Goal: Task Accomplishment & Management: Manage account settings

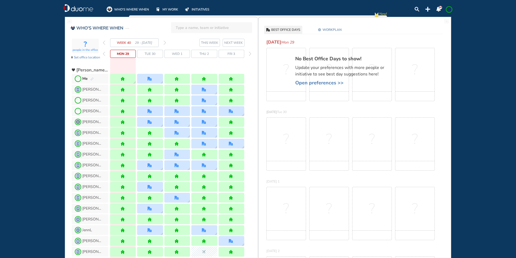
click at [92, 78] on img "pen-edit" at bounding box center [91, 79] width 3 height 4
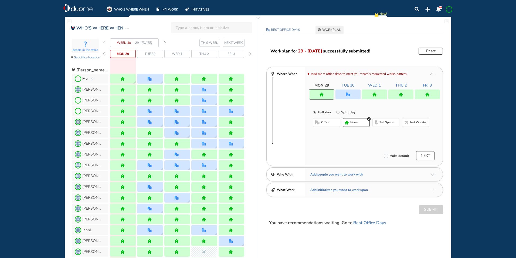
drag, startPoint x: 345, startPoint y: 94, endPoint x: 348, endPoint y: 103, distance: 9.7
click at [345, 94] on div at bounding box center [348, 94] width 25 height 10
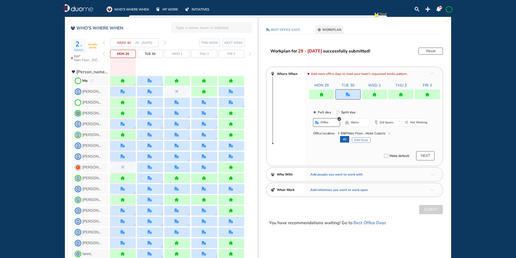
click at [364, 138] on button "Edit Desk" at bounding box center [361, 139] width 19 height 5
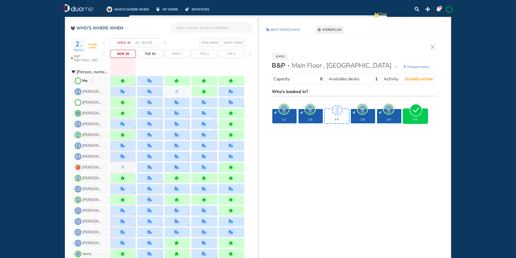
click at [165, 42] on img "forward week" at bounding box center [165, 43] width 2 height 4
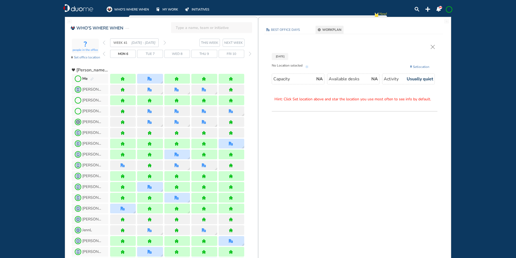
click at [93, 79] on img "pen-edit" at bounding box center [91, 79] width 3 height 4
click at [92, 79] on img "pen-edit" at bounding box center [91, 79] width 3 height 4
click at [151, 79] on img "office" at bounding box center [150, 79] width 4 height 4
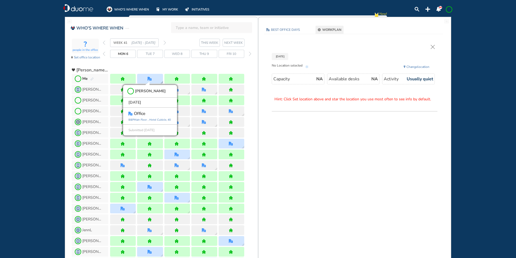
click at [141, 119] on icon "Main Floor ," at bounding box center [141, 120] width 15 height 4
click at [92, 79] on img "pen-edit" at bounding box center [91, 79] width 3 height 4
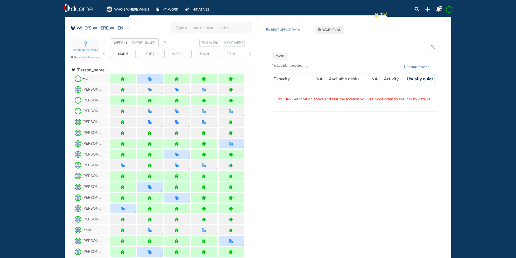
click at [93, 78] on img "pen-edit" at bounding box center [91, 79] width 3 height 4
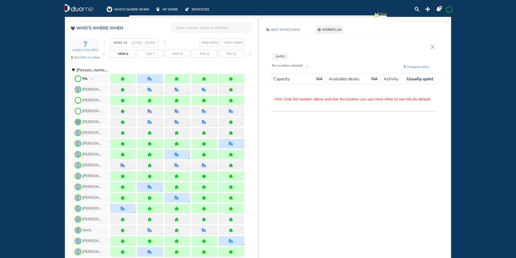
click at [93, 78] on img "pen-edit" at bounding box center [91, 79] width 3 height 4
click at [437, 48] on div "[DATE] No Location selected Change location Capacity NA Available desks NA Acti…" at bounding box center [355, 78] width 177 height 66
click at [433, 46] on img "cross-thin" at bounding box center [433, 47] width 4 height 4
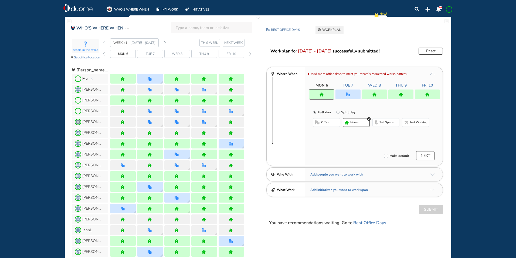
click at [348, 93] on img "office" at bounding box center [348, 94] width 4 height 4
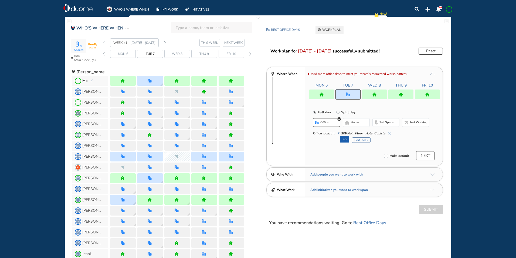
click at [363, 139] on button "Edit Desk" at bounding box center [361, 139] width 19 height 5
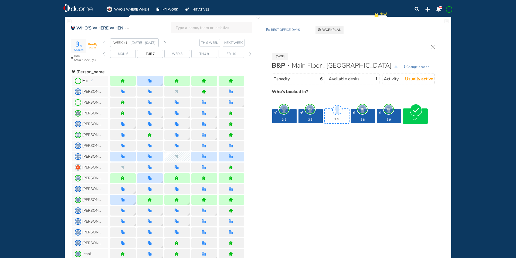
click at [433, 46] on img "cross-thin" at bounding box center [433, 47] width 4 height 4
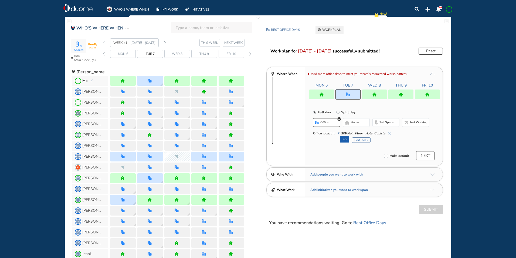
click at [165, 43] on img "forward week" at bounding box center [165, 43] width 2 height 4
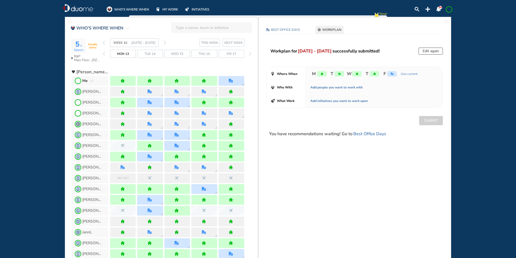
click at [91, 82] on img "pen-edit" at bounding box center [91, 81] width 3 height 4
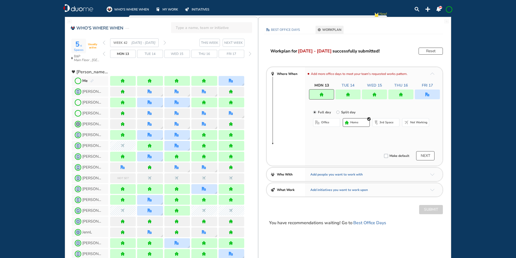
click at [342, 94] on div at bounding box center [348, 94] width 25 height 10
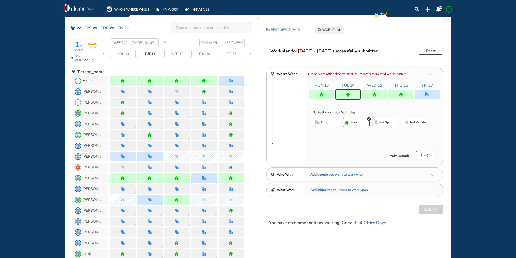
click at [325, 120] on span "office" at bounding box center [325, 122] width 8 height 4
click at [353, 140] on button "Select a Desk" at bounding box center [352, 139] width 24 height 5
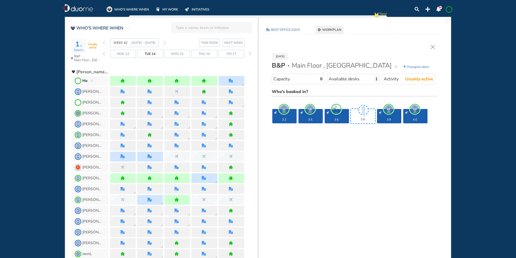
click at [90, 80] on img "pen-edit" at bounding box center [91, 81] width 3 height 4
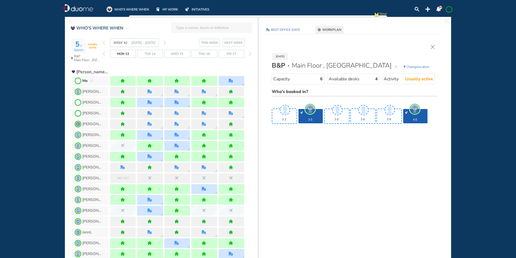
click at [200, 79] on div at bounding box center [204, 81] width 26 height 10
click at [205, 82] on img "home" at bounding box center [204, 81] width 4 height 4
click at [93, 80] on img "pen-edit" at bounding box center [91, 81] width 3 height 4
click at [432, 44] on div "[DATE] B&P Main Floor , Hotel Cubicle Change location Capacity 6 Available desk…" at bounding box center [355, 90] width 182 height 103
click at [433, 46] on img "cross-thin" at bounding box center [433, 47] width 4 height 4
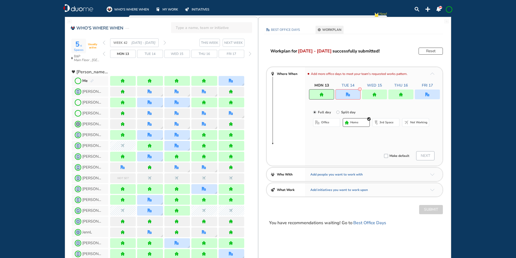
click at [358, 123] on span "home" at bounding box center [355, 122] width 8 height 4
drag, startPoint x: 336, startPoint y: 85, endPoint x: 341, endPoint y: 92, distance: 8.5
click at [336, 86] on div "Mon 13 Tue 14 Wed 15 Thu 16 Fri 17" at bounding box center [374, 85] width 131 height 5
drag, startPoint x: 342, startPoint y: 93, endPoint x: 359, endPoint y: 121, distance: 32.6
click at [342, 93] on div at bounding box center [348, 94] width 25 height 10
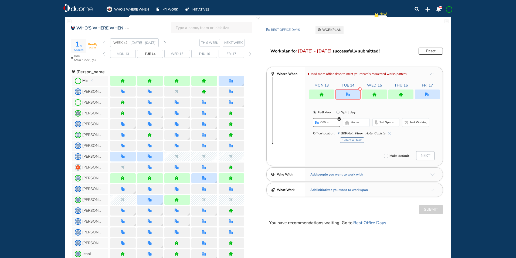
click at [358, 123] on span "home" at bounding box center [355, 122] width 8 height 4
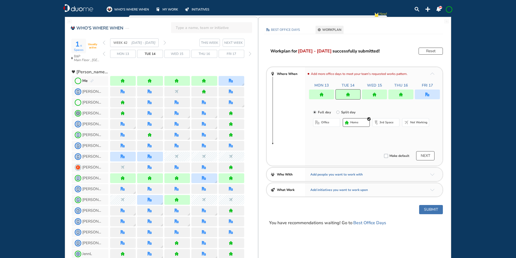
click at [371, 96] on div at bounding box center [374, 94] width 25 height 10
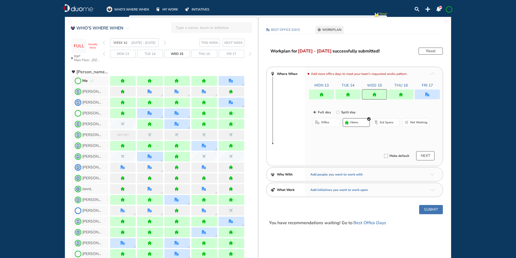
click at [327, 123] on span "office" at bounding box center [325, 122] width 8 height 4
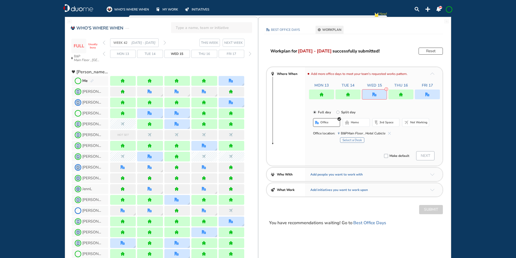
click at [348, 141] on button "Select a Desk" at bounding box center [352, 139] width 24 height 5
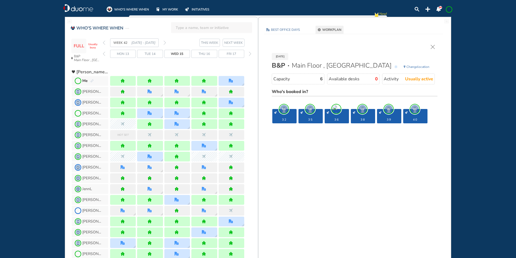
click at [431, 46] on img "cross-thin" at bounding box center [433, 47] width 4 height 4
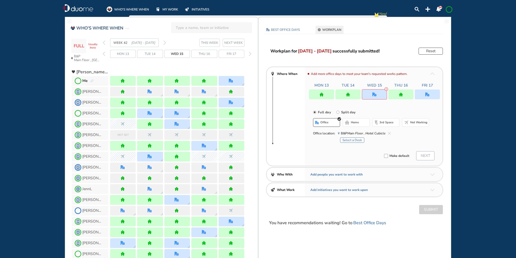
click at [395, 93] on div at bounding box center [401, 94] width 25 height 10
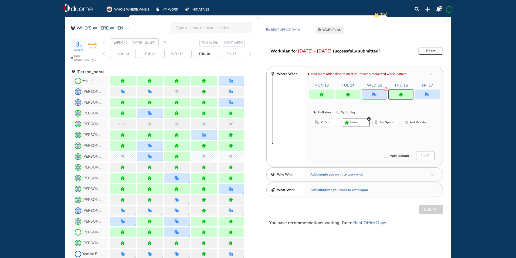
click at [379, 95] on div at bounding box center [374, 94] width 25 height 10
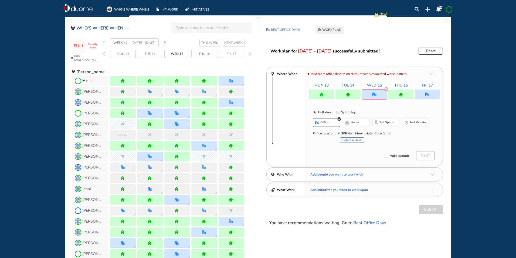
click at [353, 122] on span "home" at bounding box center [355, 122] width 8 height 4
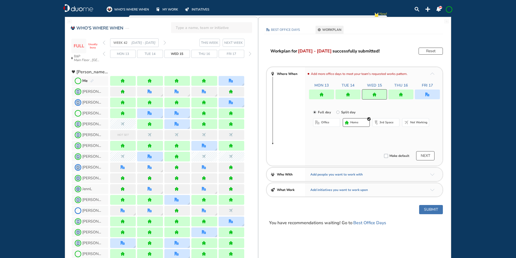
click at [402, 92] on img "home" at bounding box center [401, 94] width 4 height 4
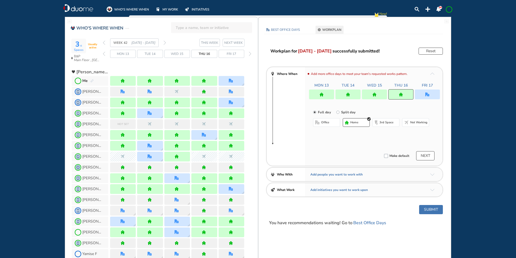
click at [328, 122] on span "office" at bounding box center [325, 122] width 8 height 4
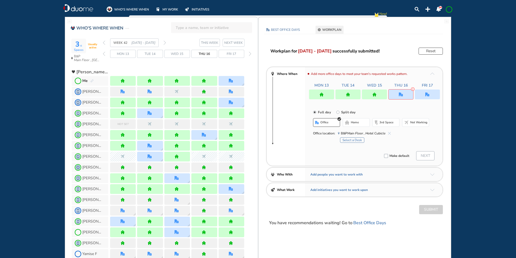
click at [350, 141] on button "Select a Desk" at bounding box center [352, 139] width 24 height 5
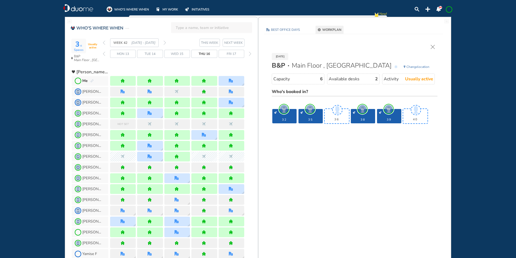
click at [434, 45] on img "cross-thin" at bounding box center [433, 47] width 4 height 4
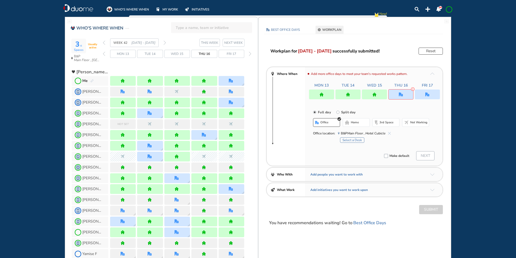
click at [348, 121] on img "home-bdbdbd" at bounding box center [347, 122] width 4 height 4
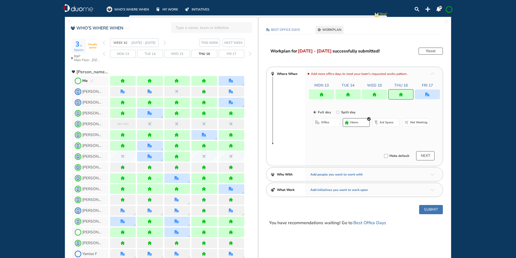
click at [426, 94] on img "office" at bounding box center [428, 94] width 4 height 4
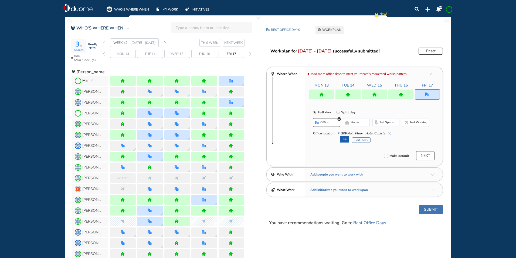
click at [363, 142] on button "Edit Desk" at bounding box center [361, 139] width 19 height 5
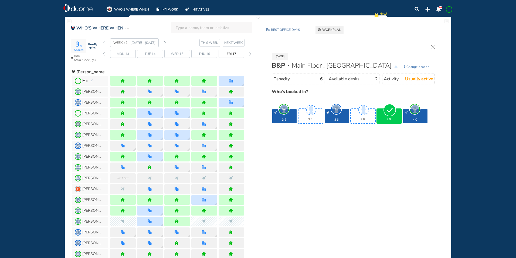
click at [432, 47] on img "cross-thin" at bounding box center [433, 47] width 4 height 4
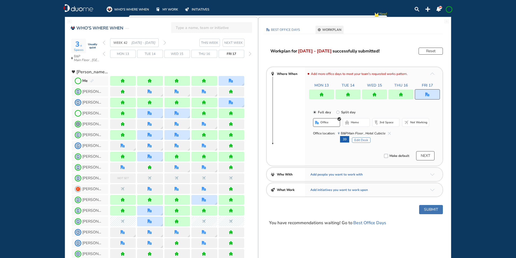
click at [165, 43] on img "forward week" at bounding box center [165, 43] width 2 height 4
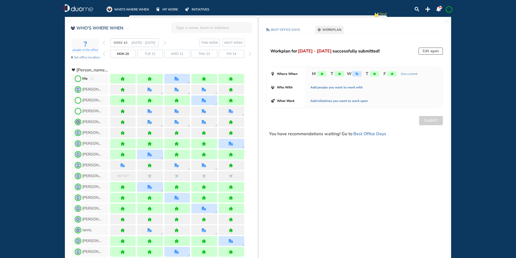
click at [93, 78] on img "pen-edit" at bounding box center [91, 79] width 3 height 4
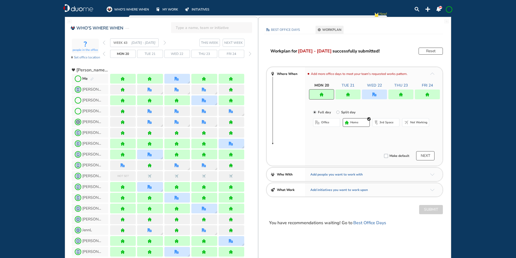
click at [373, 95] on img "office" at bounding box center [375, 94] width 4 height 4
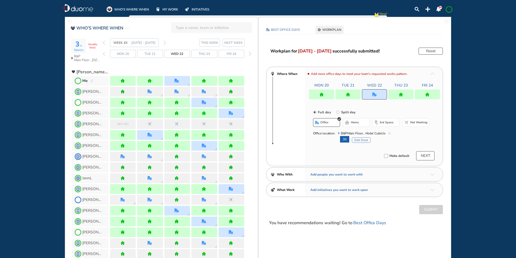
click at [363, 138] on button "Edit Desk" at bounding box center [361, 139] width 19 height 5
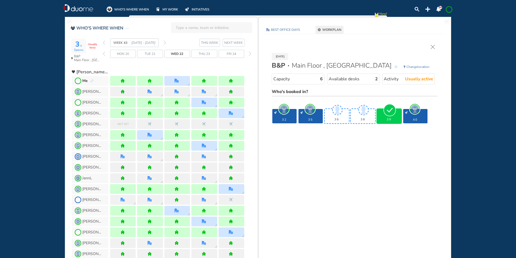
click at [432, 47] on img "cross-thin" at bounding box center [433, 47] width 4 height 4
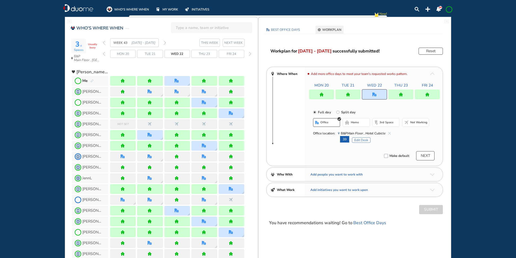
click at [166, 43] on img "forward week" at bounding box center [165, 43] width 2 height 4
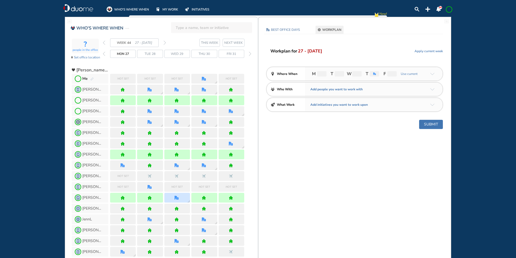
click at [91, 78] on img "pen-edit" at bounding box center [91, 79] width 3 height 4
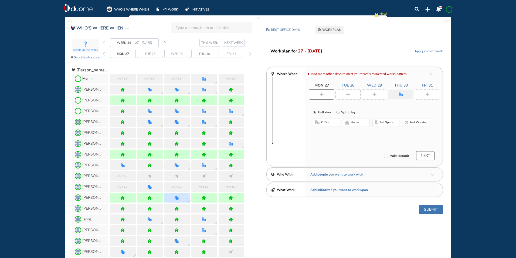
click at [318, 96] on div at bounding box center [321, 94] width 25 height 10
click at [351, 123] on span "home" at bounding box center [355, 122] width 8 height 4
click at [348, 95] on img "plus-rounded-bdbdbd" at bounding box center [348, 94] width 4 height 4
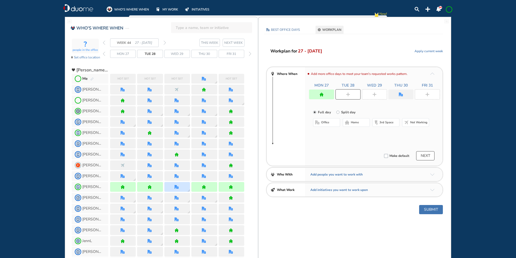
click at [327, 120] on span "office" at bounding box center [325, 122] width 8 height 4
click at [381, 132] on img "cross-thin-blue" at bounding box center [381, 133] width 3 height 3
click at [328, 133] on button "Select location" at bounding box center [328, 132] width 22 height 5
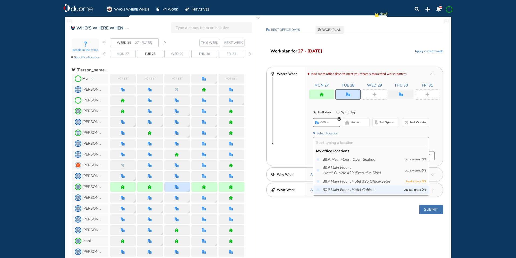
click at [343, 189] on icon "Main Floor ," at bounding box center [341, 189] width 20 height 5
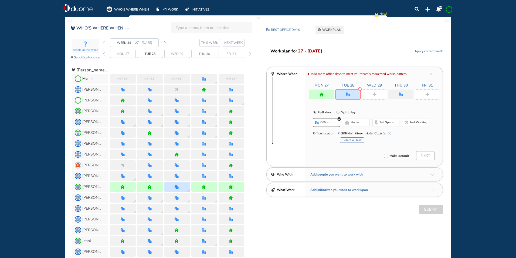
click at [351, 140] on button "Select a Desk" at bounding box center [352, 139] width 24 height 5
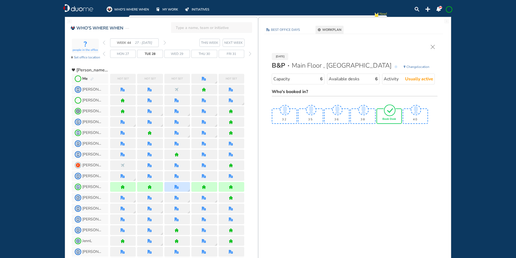
click at [380, 120] on div "Book Desk" at bounding box center [389, 116] width 24 height 14
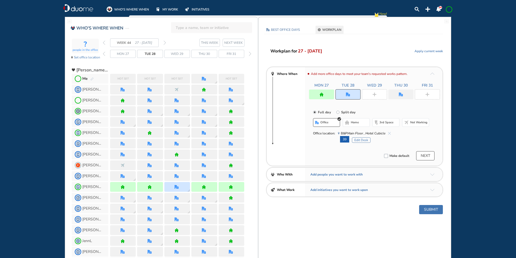
click at [369, 95] on div at bounding box center [374, 94] width 25 height 10
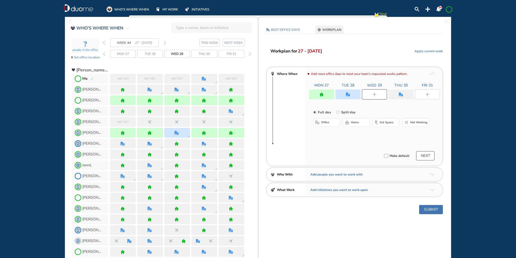
click at [351, 122] on span "home" at bounding box center [355, 122] width 8 height 4
click at [399, 92] on div at bounding box center [401, 94] width 25 height 10
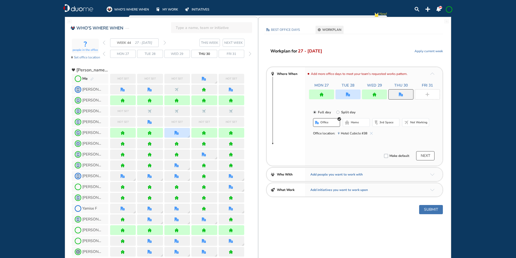
click at [350, 121] on button "home" at bounding box center [356, 122] width 27 height 9
click at [425, 92] on div at bounding box center [427, 94] width 25 height 10
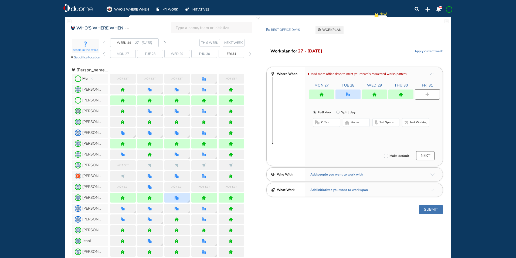
click at [356, 124] on span "home" at bounding box center [355, 122] width 8 height 4
click at [430, 208] on button "Submit" at bounding box center [431, 209] width 24 height 9
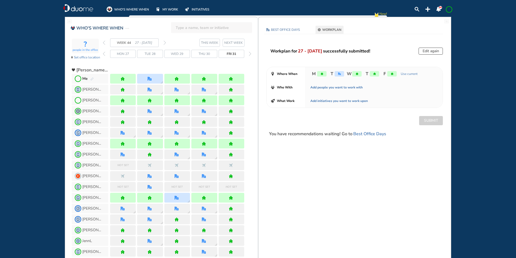
click at [451, 9] on span at bounding box center [449, 9] width 4 height 4
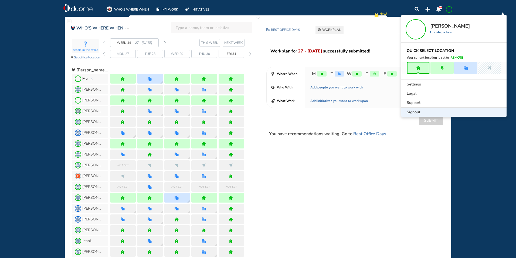
click at [415, 110] on span "Signout" at bounding box center [414, 111] width 14 height 5
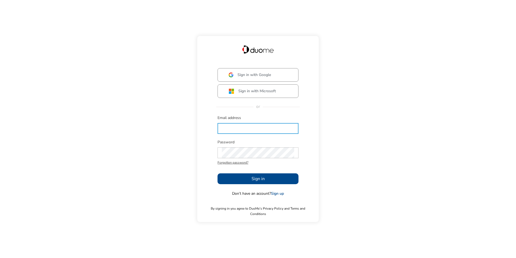
click at [230, 133] on input "text" at bounding box center [258, 128] width 72 height 11
type input "kmacdonald@[PERSON_NAME]"
